Goal: Information Seeking & Learning: Understand process/instructions

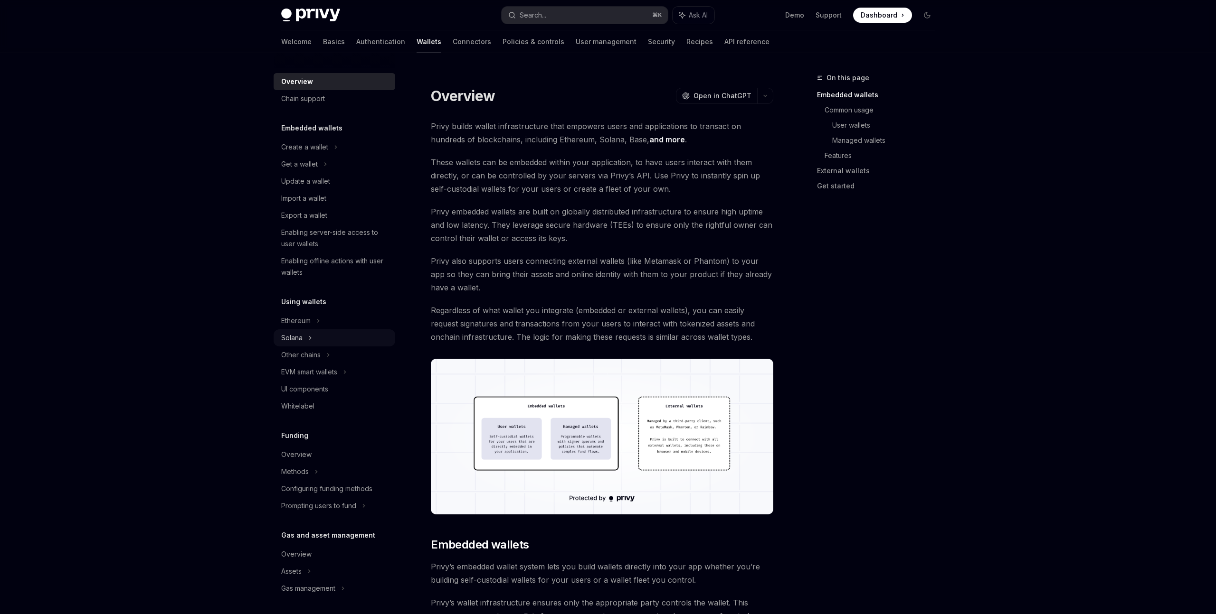
click at [312, 173] on div "Solana" at bounding box center [334, 164] width 122 height 17
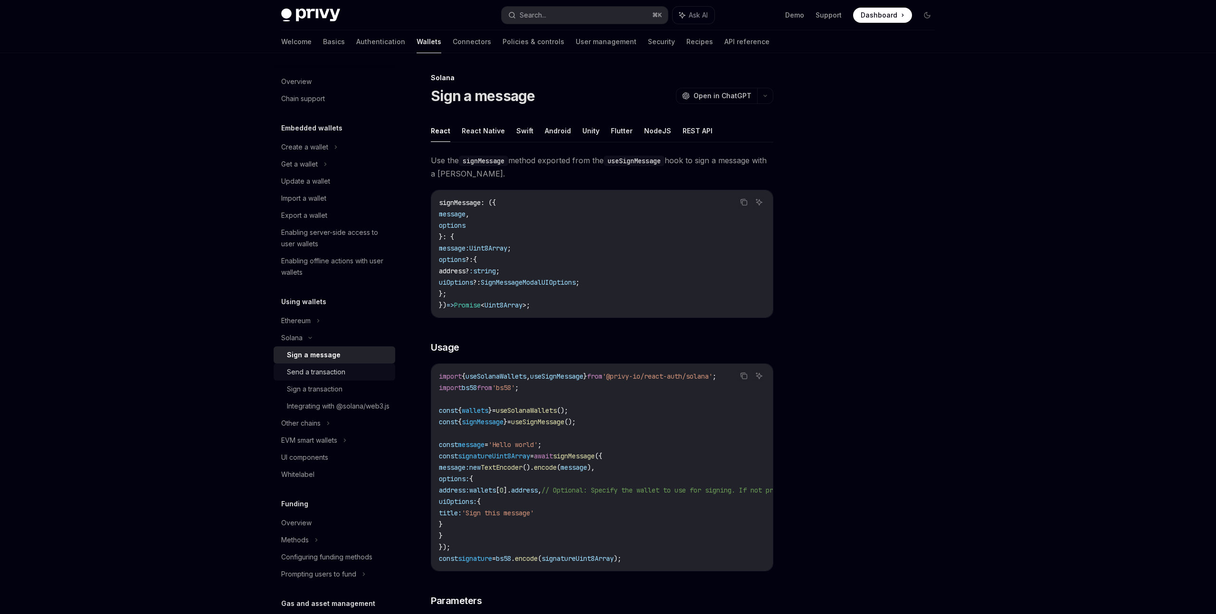
click at [342, 370] on div "Send a transaction" at bounding box center [316, 372] width 58 height 11
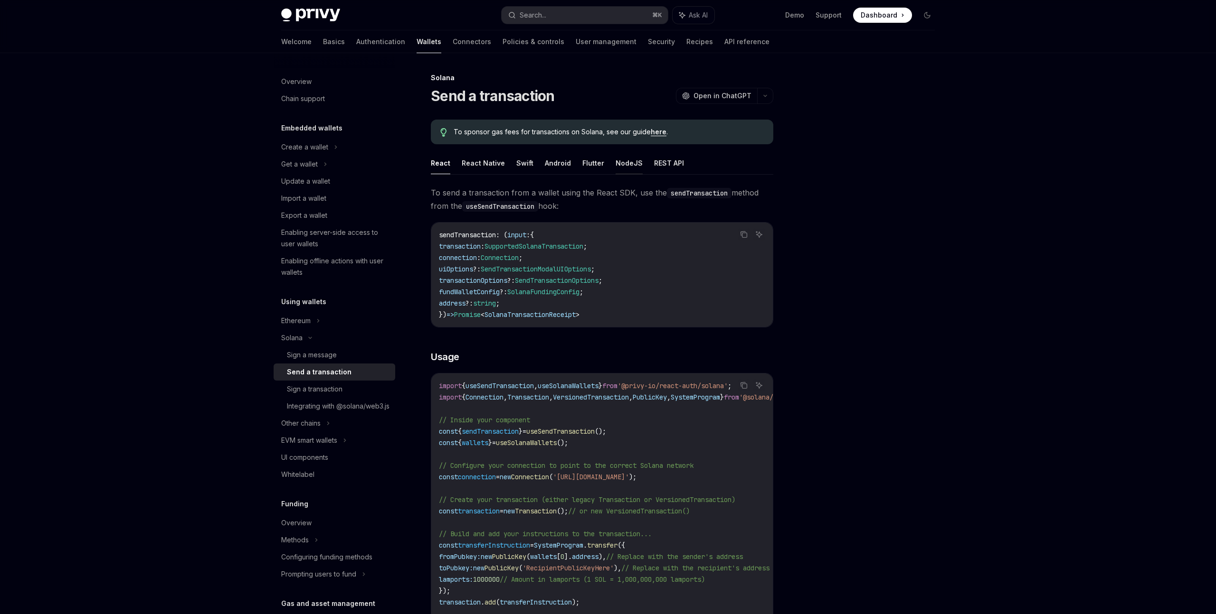
click at [631, 163] on button "NodeJS" at bounding box center [628, 163] width 27 height 22
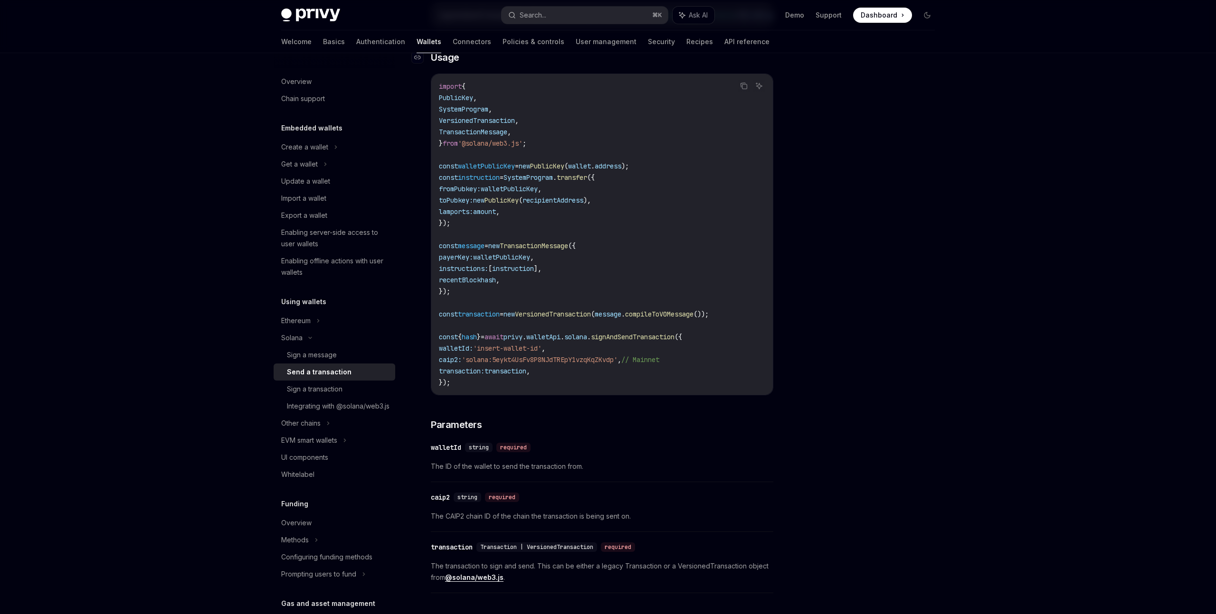
scroll to position [223, 0]
click at [519, 373] on span "transaction" at bounding box center [505, 368] width 42 height 9
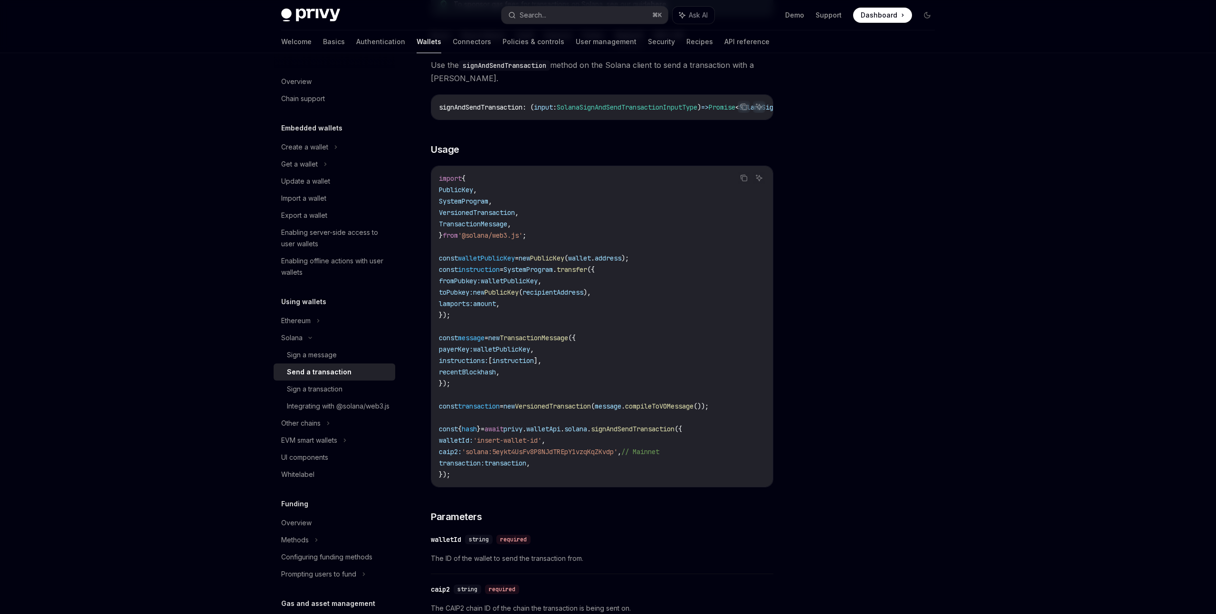
scroll to position [0, 0]
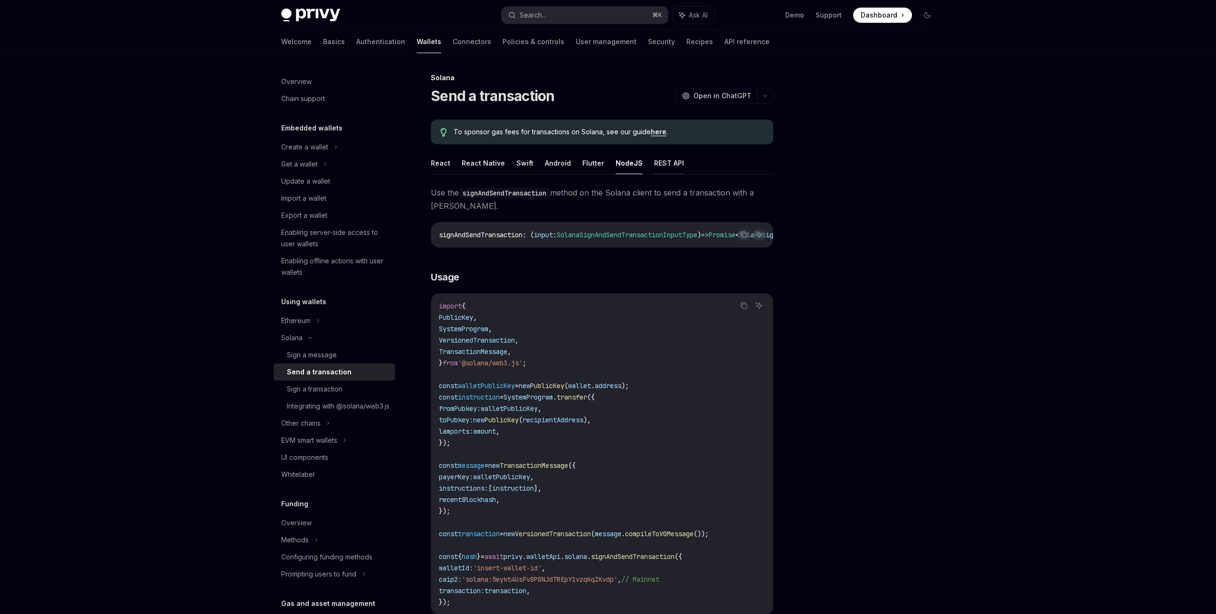
click at [661, 164] on button "REST API" at bounding box center [669, 163] width 30 height 22
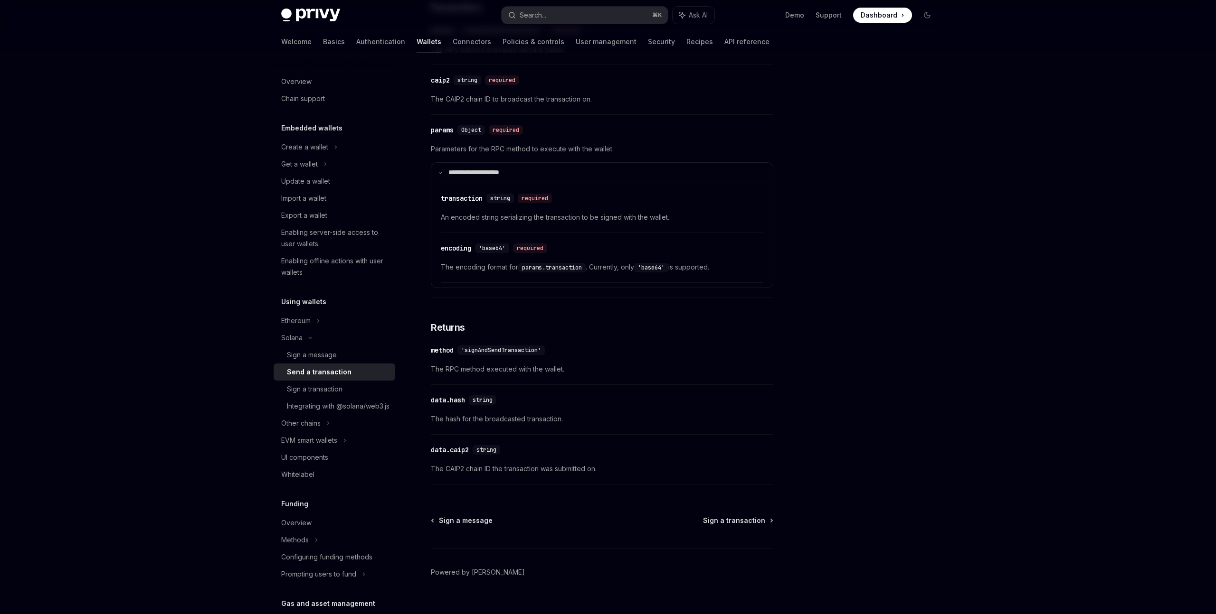
scroll to position [597, 0]
click at [502, 43] on link "Policies & controls" at bounding box center [533, 41] width 62 height 23
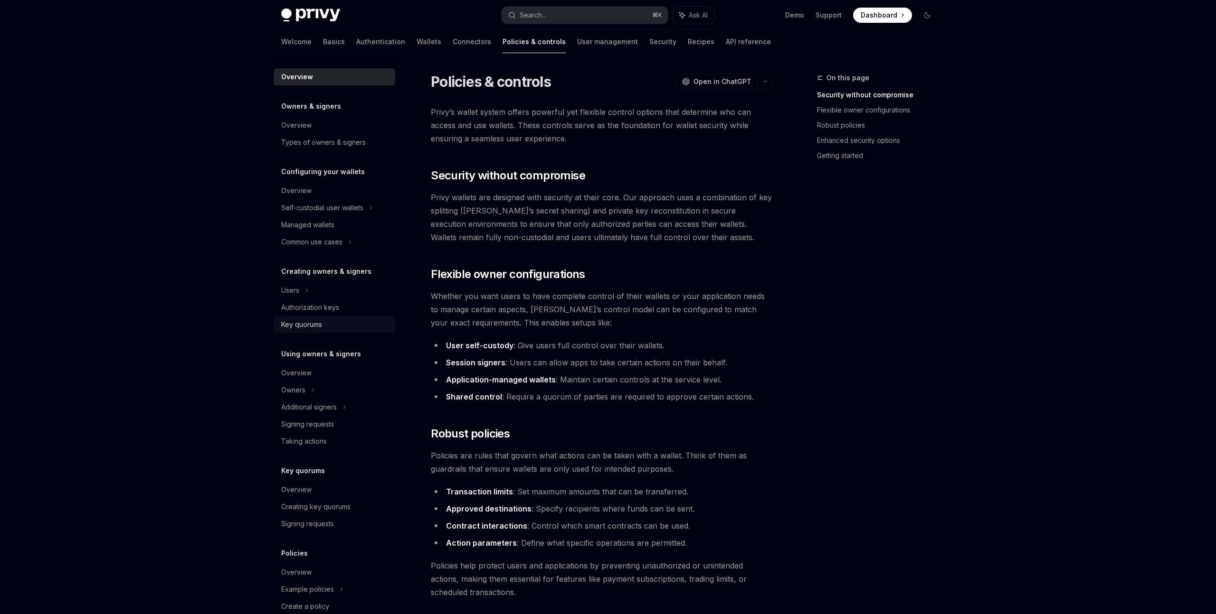
scroll to position [54, 0]
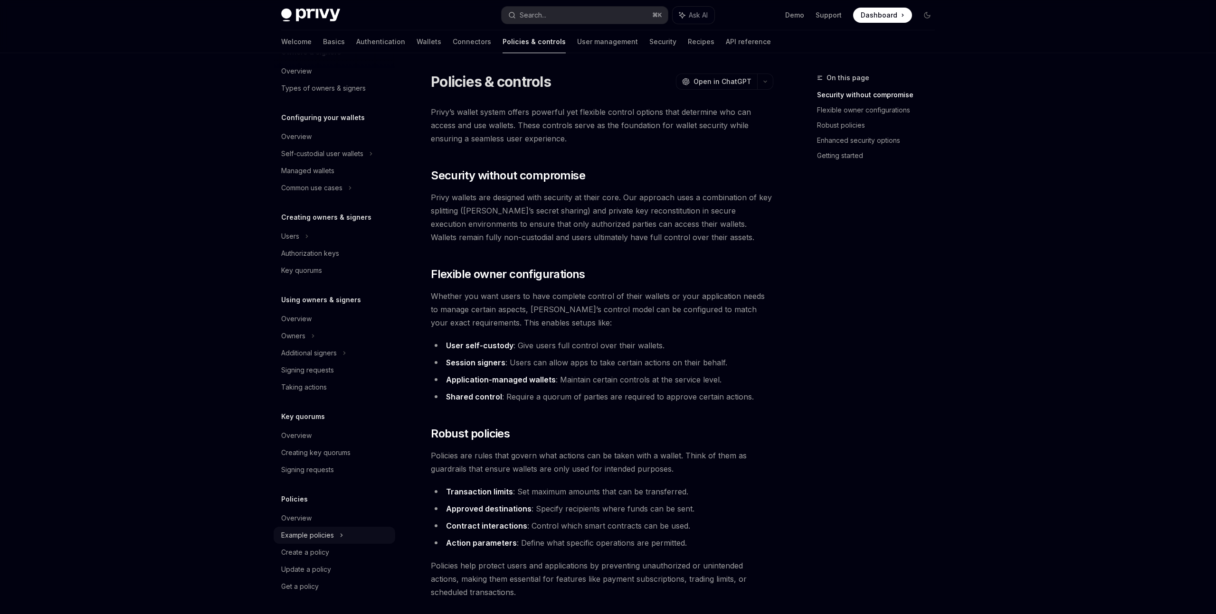
click at [338, 162] on div "Example policies" at bounding box center [334, 153] width 122 height 17
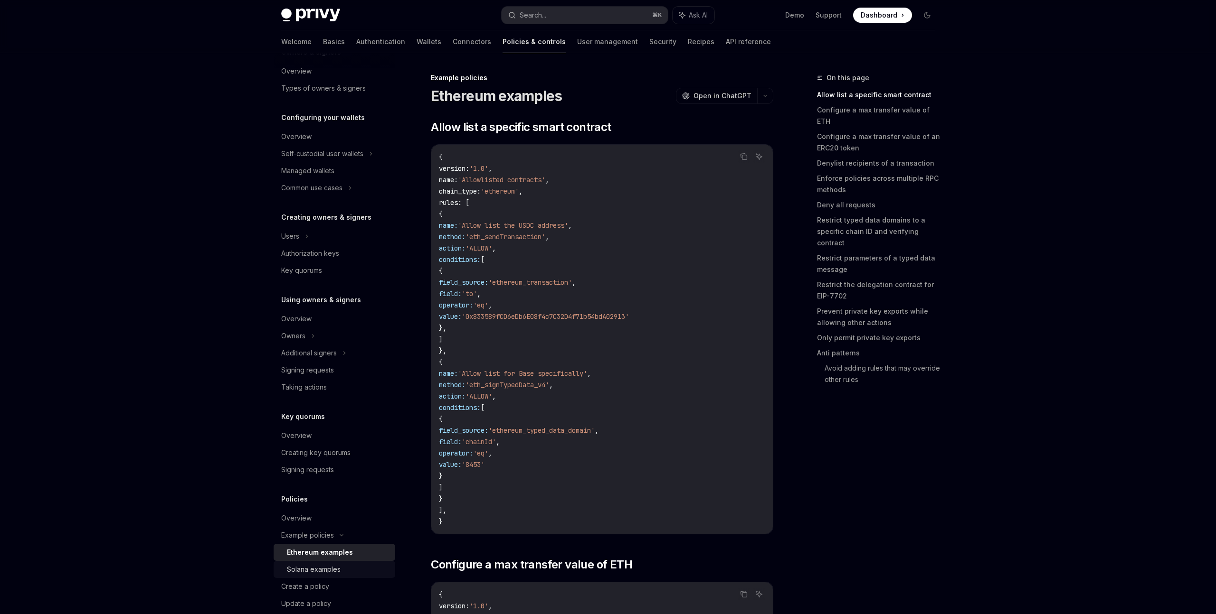
click at [341, 569] on div "Solana examples" at bounding box center [338, 569] width 103 height 11
type textarea "*"
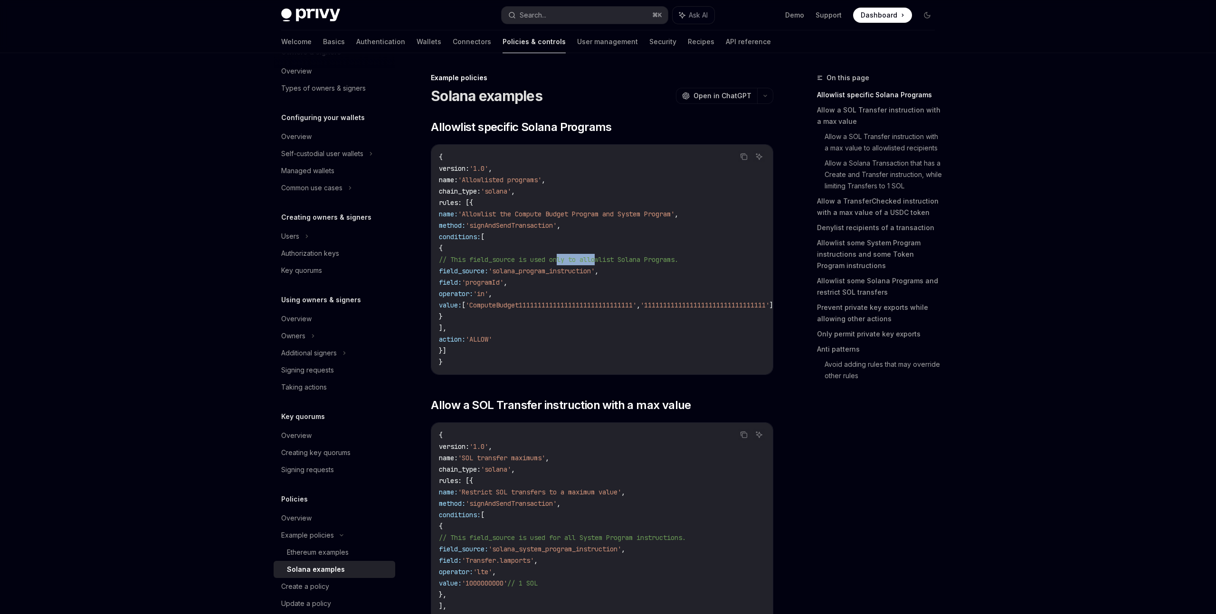
drag, startPoint x: 561, startPoint y: 261, endPoint x: 603, endPoint y: 260, distance: 41.8
click at [603, 260] on span "// This field_source is used only to allowlist Solana Programs." at bounding box center [558, 259] width 239 height 9
drag, startPoint x: 693, startPoint y: 262, endPoint x: 595, endPoint y: 260, distance: 97.8
click at [595, 260] on span "// This field_source is used only to allowlist Solana Programs." at bounding box center [558, 259] width 239 height 9
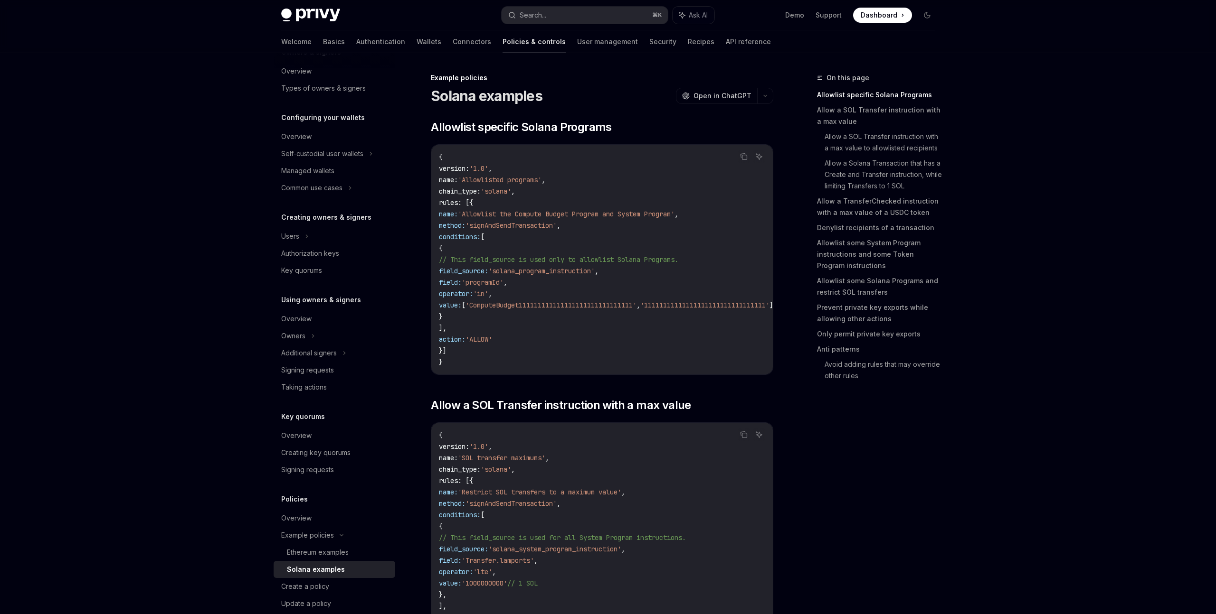
click at [595, 260] on span "// This field_source is used only to allowlist Solana Programs." at bounding box center [558, 259] width 239 height 9
drag, startPoint x: 559, startPoint y: 216, endPoint x: 686, endPoint y: 219, distance: 126.8
click at [686, 219] on code "{ version : '1.0' , name : 'Allowlisted programs' , chain_type : 'solana' , rul…" at bounding box center [617, 259] width 357 height 217
click at [864, 248] on link "Allowlist some System Program instructions and some Token Program instructions" at bounding box center [879, 255] width 125 height 38
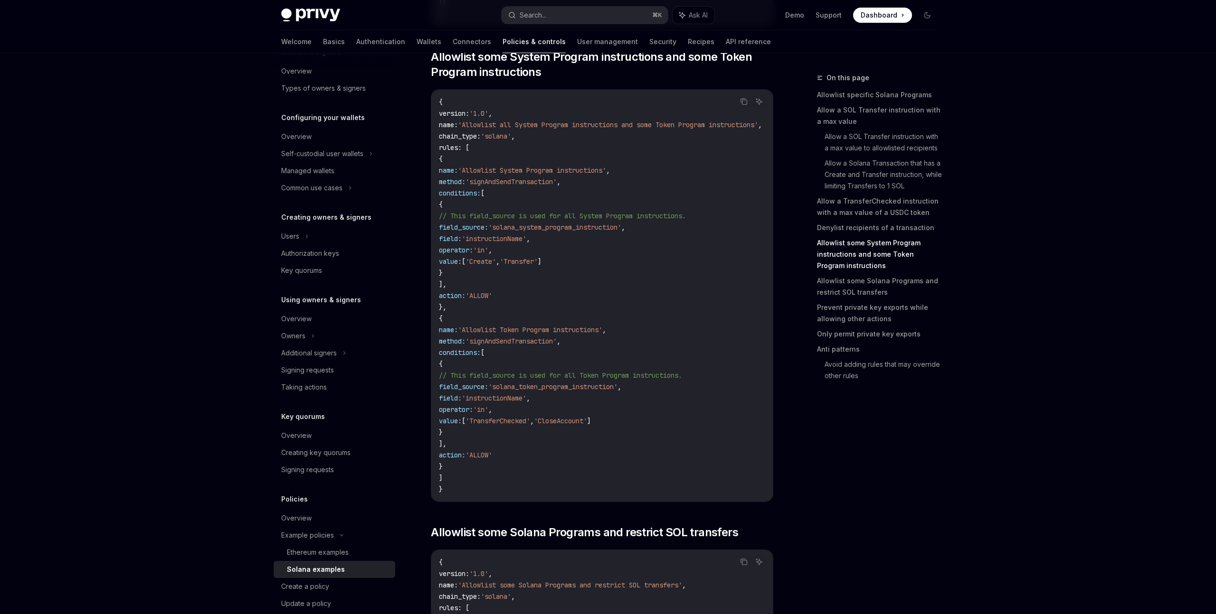
click at [621, 232] on span "'solana_system_program_instruction'" at bounding box center [554, 227] width 133 height 9
click at [526, 403] on span "'instructionName'" at bounding box center [494, 398] width 65 height 9
copy span "instructionName"
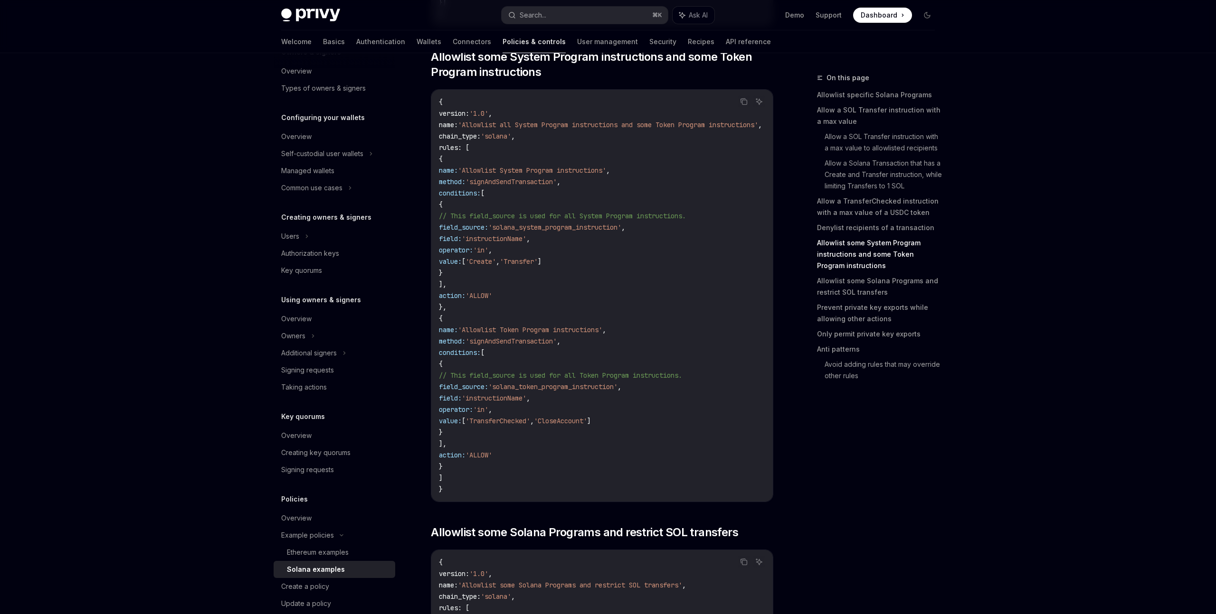
click at [620, 232] on span "'solana_system_program_instruction'" at bounding box center [554, 227] width 133 height 9
copy span "solana_system_program_instruction"
